Goal: Transaction & Acquisition: Purchase product/service

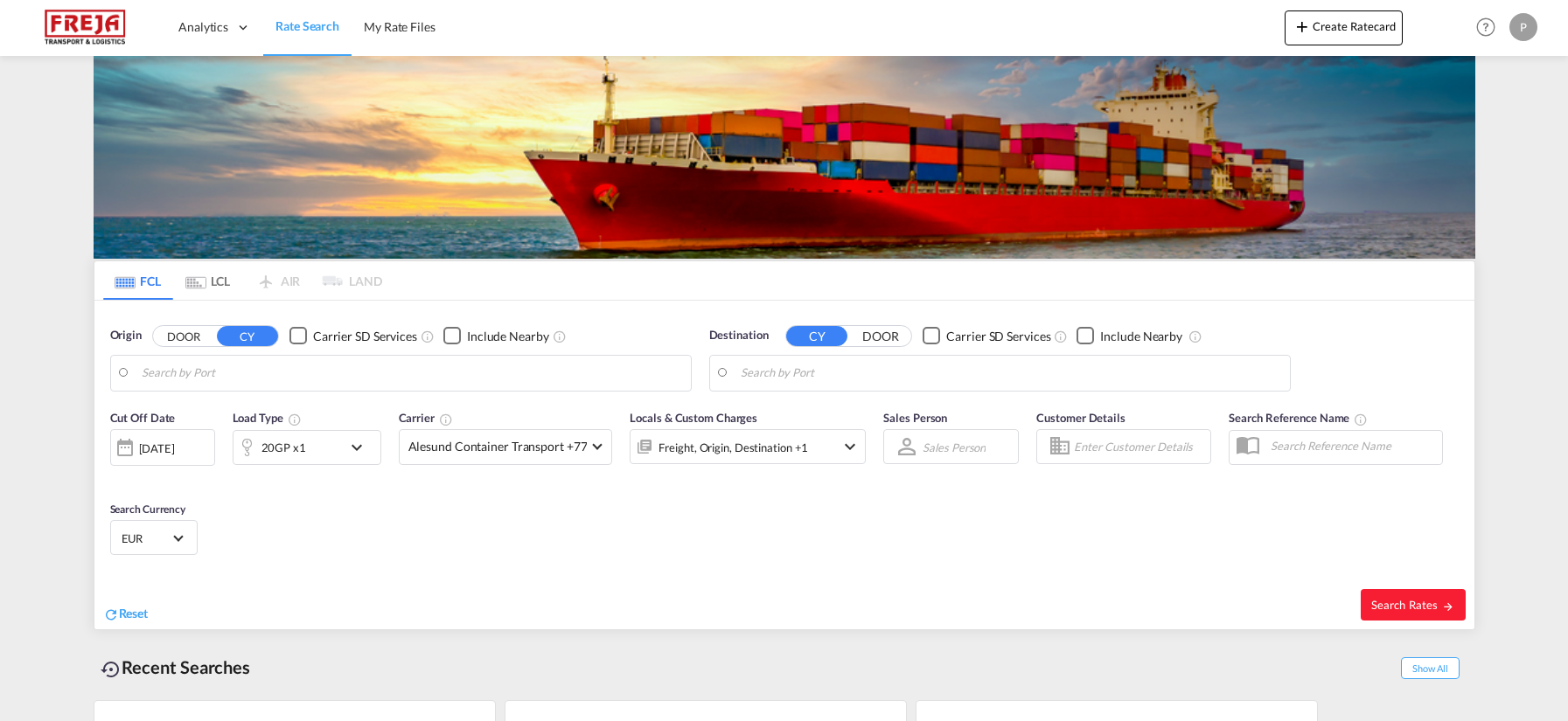
type input "[GEOGRAPHIC_DATA], PKKHI"
type input "[GEOGRAPHIC_DATA], DKFRC"
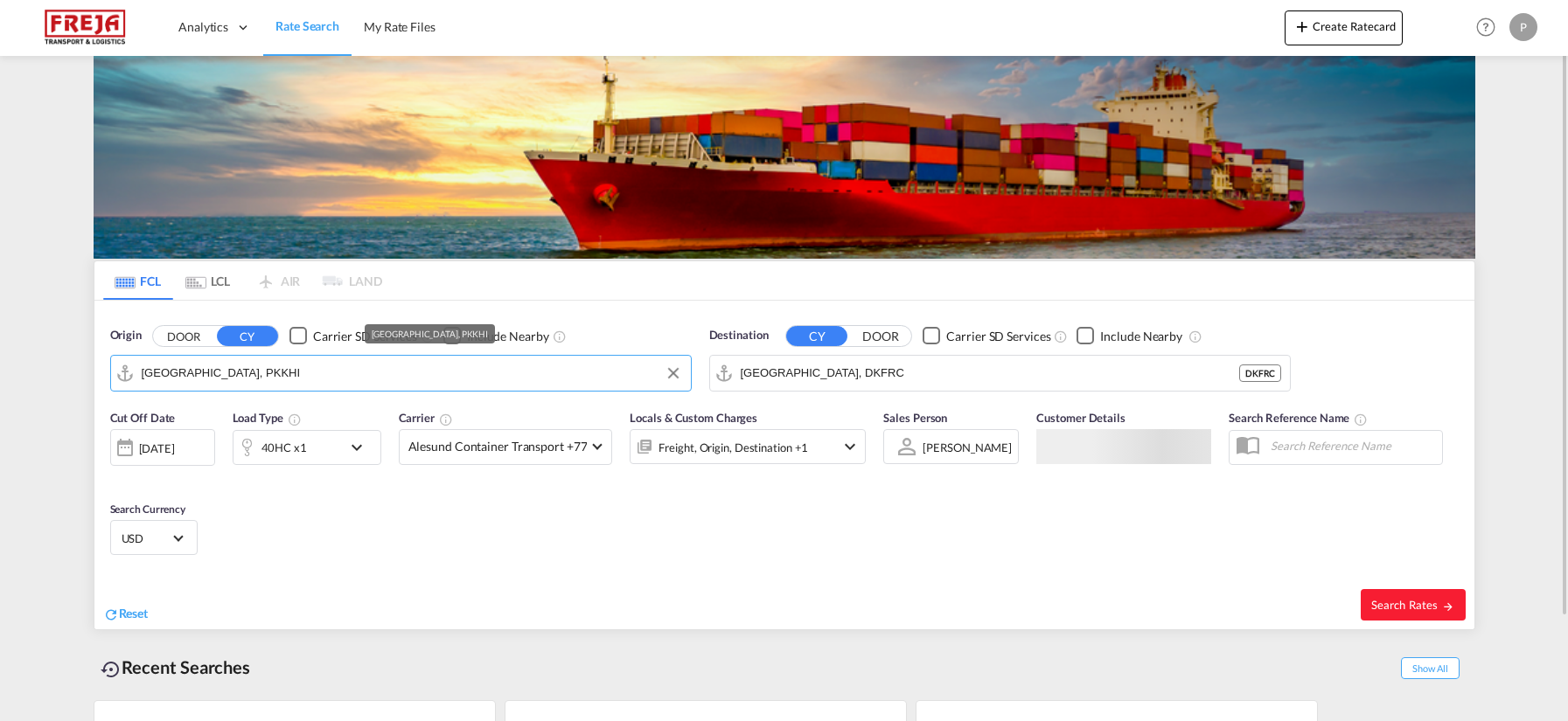
click at [493, 375] on input "[GEOGRAPHIC_DATA], PKKHI" at bounding box center [411, 373] width 541 height 26
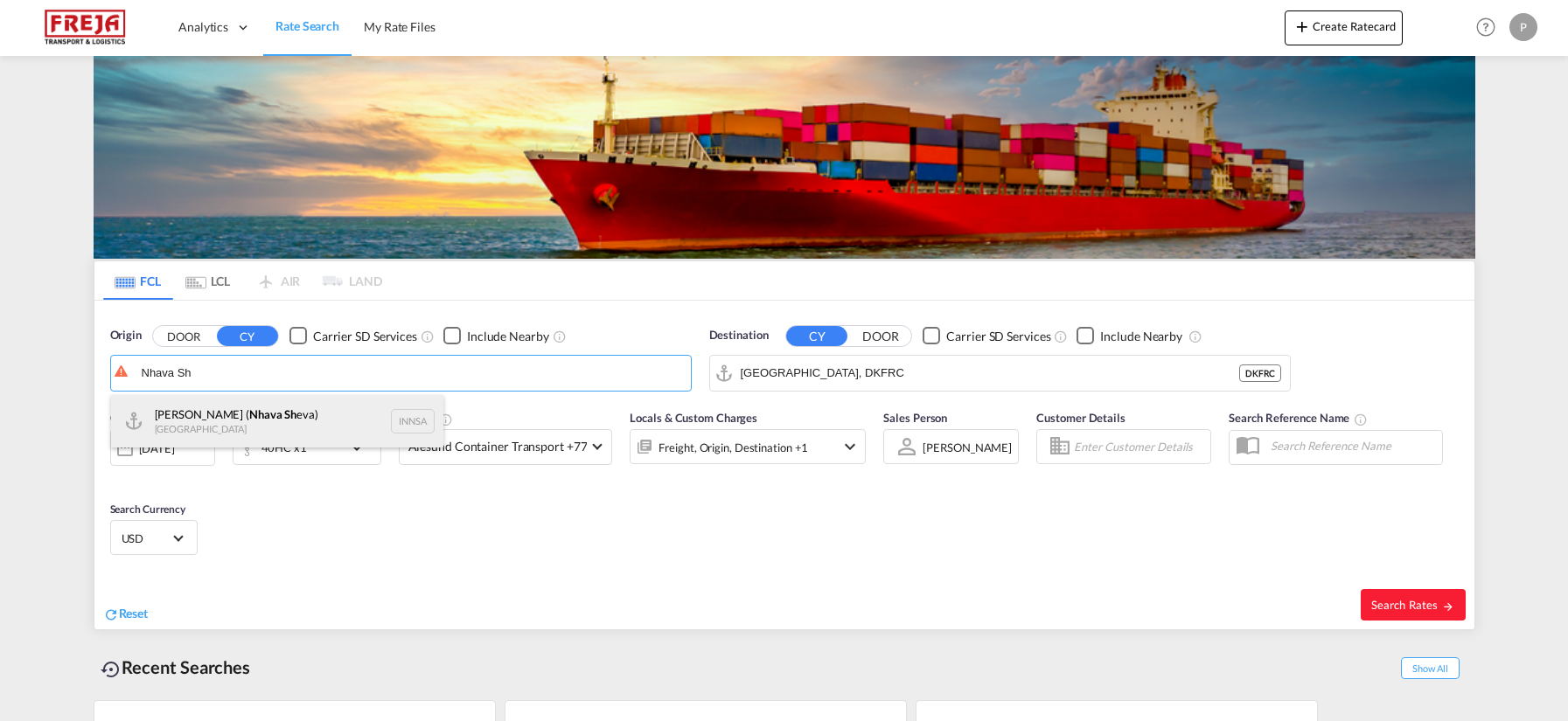
click at [239, 421] on div "[PERSON_NAME] ( Nhava Sh eva) India INNSA" at bounding box center [277, 421] width 333 height 52
type input "[PERSON_NAME] ([PERSON_NAME]), [GEOGRAPHIC_DATA]"
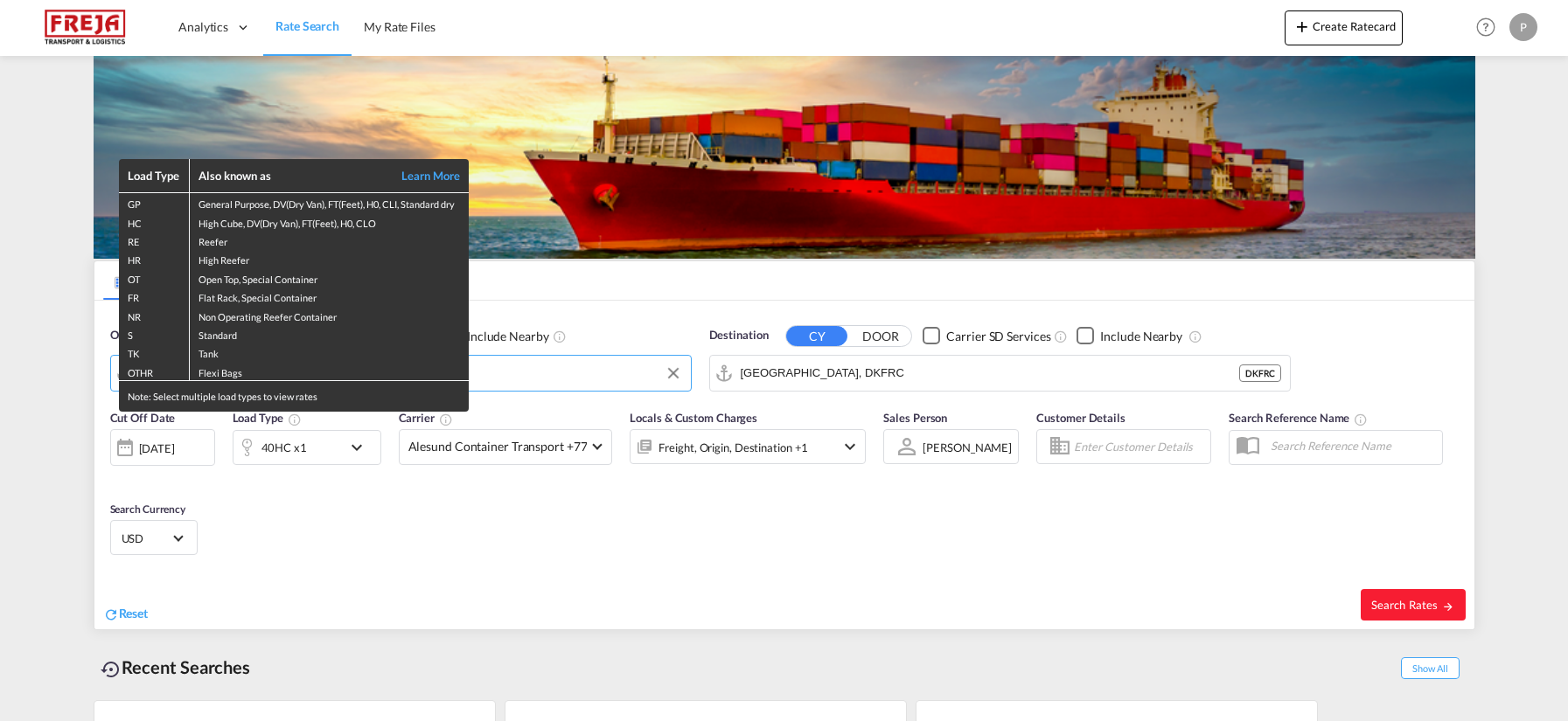
click at [848, 377] on div "Load Type Also known as Learn More GP General Purpose, DV(Dry Van), FT(Feet), H…" at bounding box center [784, 360] width 1568 height 721
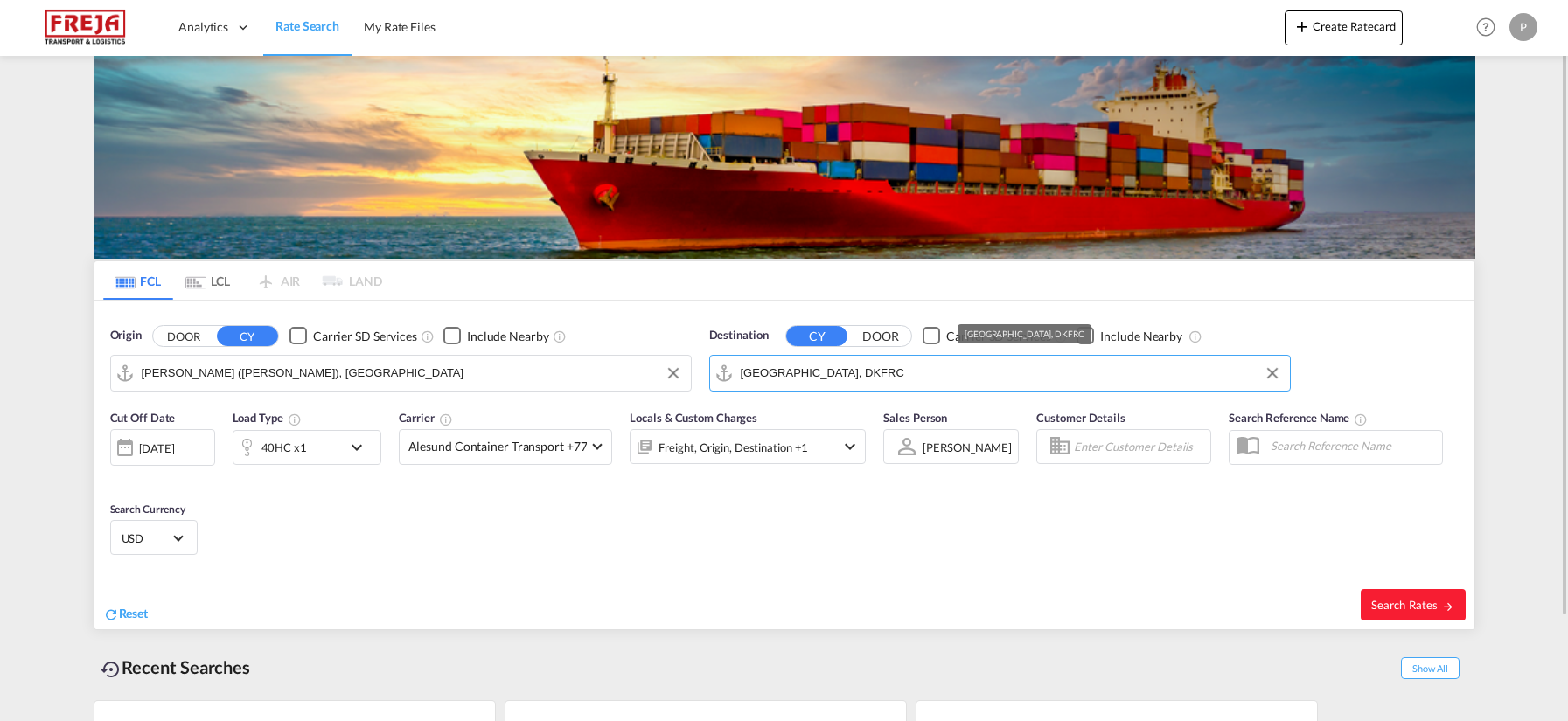
drag, startPoint x: 895, startPoint y: 369, endPoint x: 718, endPoint y: 369, distance: 177.0
click at [718, 369] on md-input-container "[GEOGRAPHIC_DATA], DKFRC" at bounding box center [1000, 374] width 580 height 35
drag, startPoint x: 835, startPoint y: 374, endPoint x: 719, endPoint y: 382, distance: 116.3
click at [719, 382] on md-input-container "[GEOGRAPHIC_DATA], DKFRC" at bounding box center [1000, 374] width 580 height 35
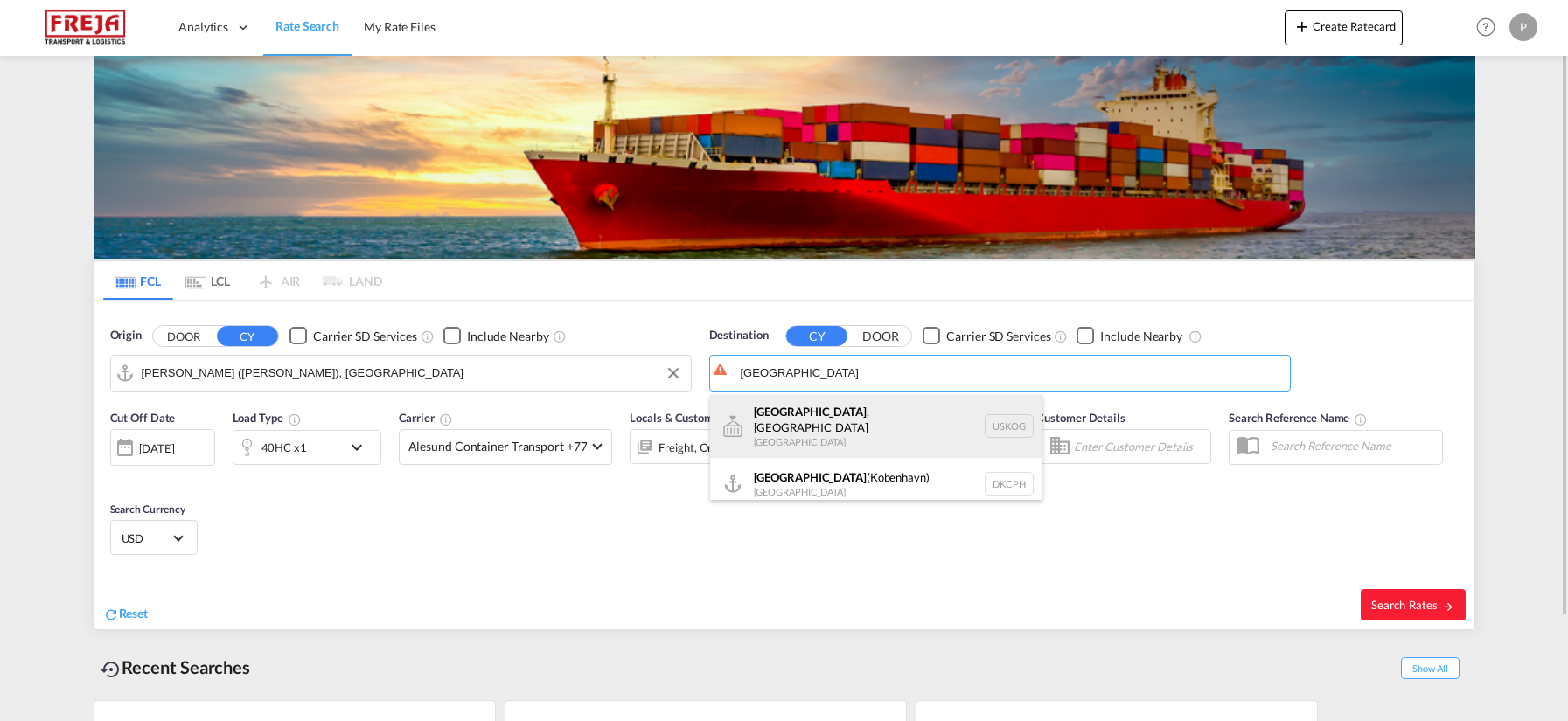
click at [854, 424] on div "[GEOGRAPHIC_DATA] , [GEOGRAPHIC_DATA] [GEOGRAPHIC_DATA] [GEOGRAPHIC_DATA]" at bounding box center [876, 427] width 333 height 63
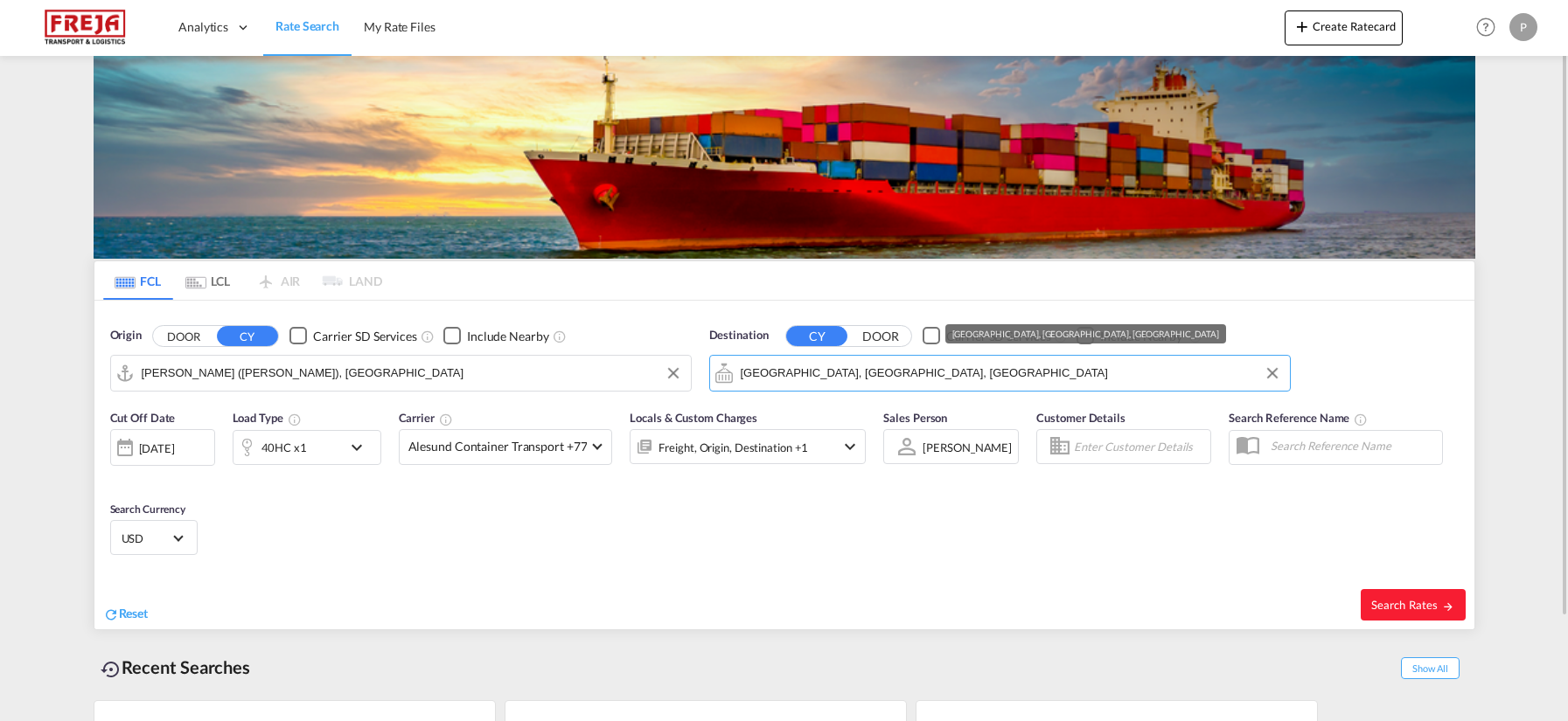
click at [898, 363] on input "[GEOGRAPHIC_DATA], [GEOGRAPHIC_DATA], [GEOGRAPHIC_DATA]" at bounding box center [1011, 373] width 541 height 26
drag, startPoint x: 905, startPoint y: 379, endPoint x: 710, endPoint y: 356, distance: 196.4
click at [710, 356] on md-input-container "[GEOGRAPHIC_DATA], [GEOGRAPHIC_DATA], [GEOGRAPHIC_DATA]" at bounding box center [1000, 374] width 580 height 35
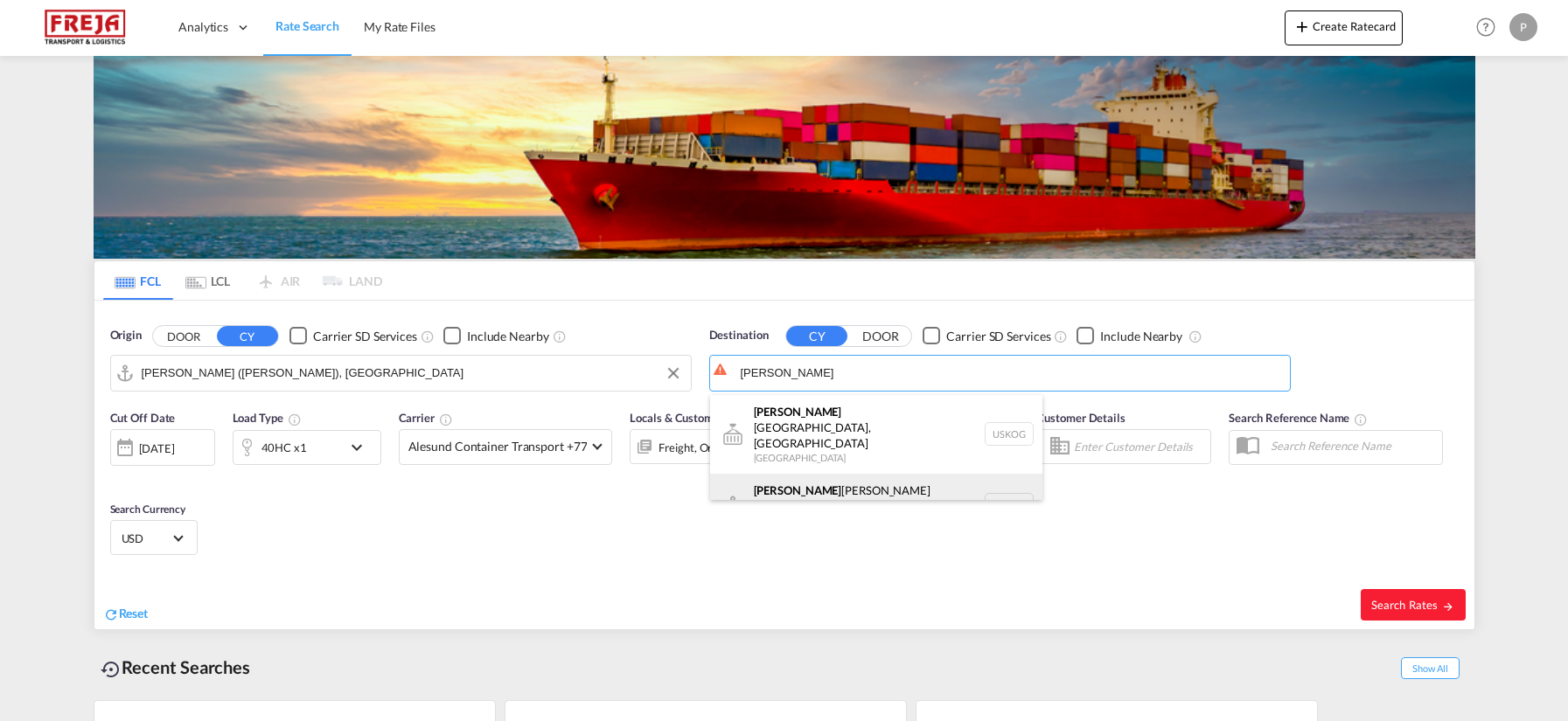
click at [781, 474] on div "[PERSON_NAME] [PERSON_NAME] ([GEOGRAPHIC_DATA]) [GEOGRAPHIC_DATA] DKCPH" at bounding box center [876, 505] width 333 height 63
type input "[GEOGRAPHIC_DATA] ([GEOGRAPHIC_DATA]), DKCPH"
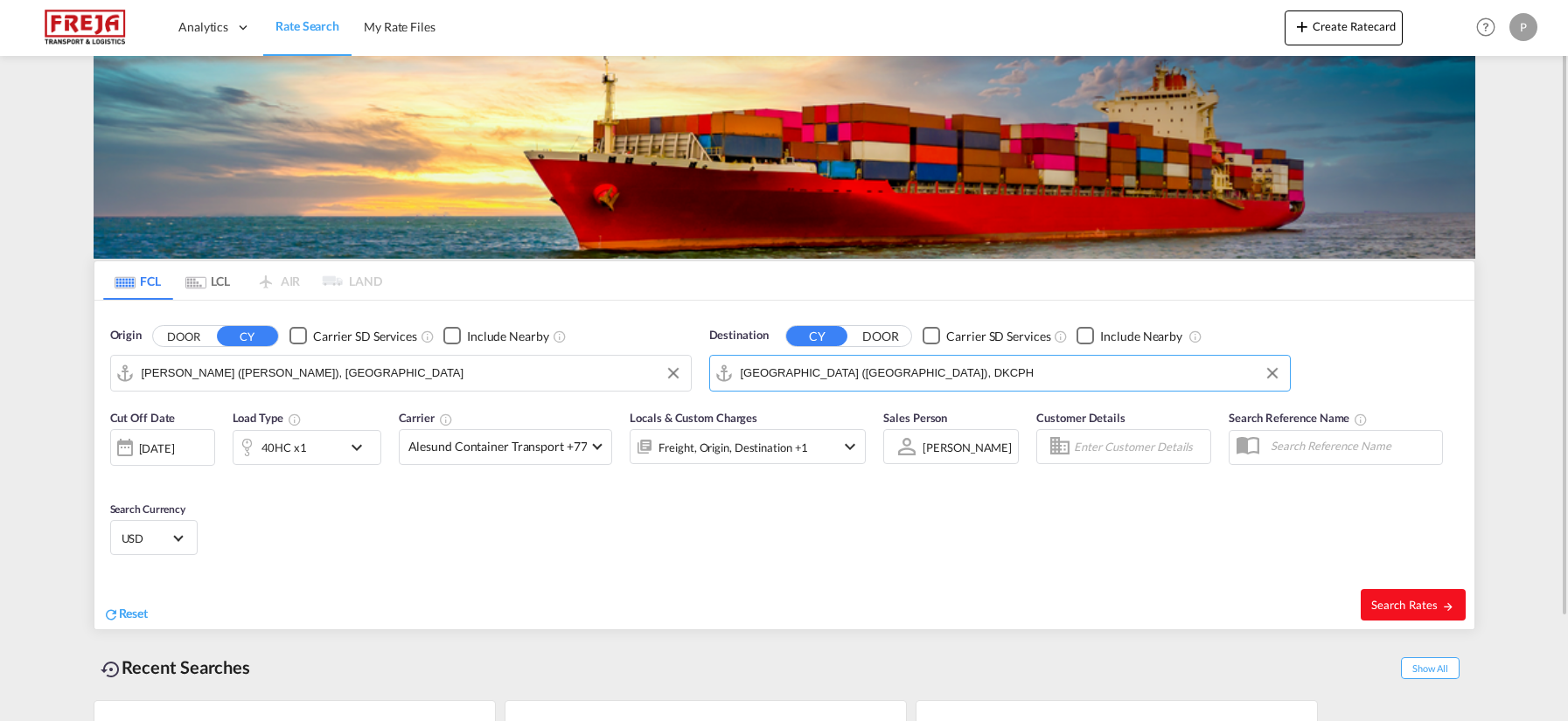
click at [1410, 611] on span "Search Rates" at bounding box center [1413, 605] width 84 height 14
type input "INNSA to DKCPH / [DATE]"
